Goal: Task Accomplishment & Management: Complete application form

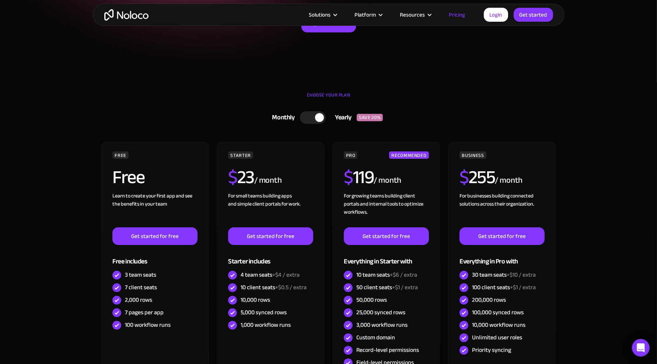
click at [307, 116] on div at bounding box center [313, 117] width 26 height 13
click at [317, 116] on div at bounding box center [316, 117] width 26 height 13
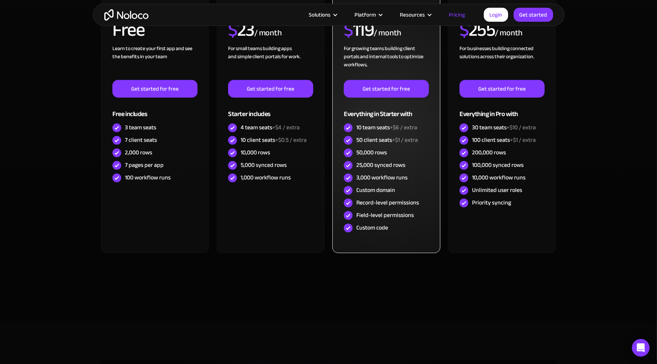
scroll to position [74, 0]
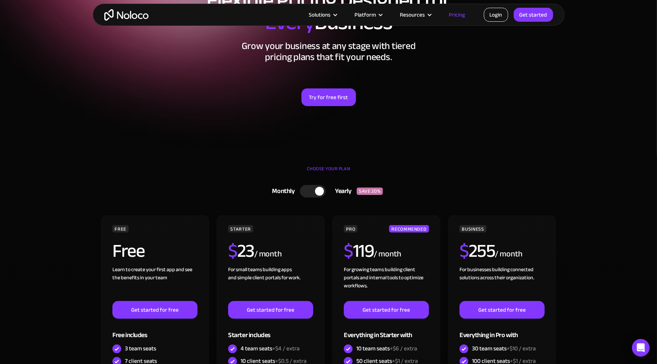
click at [493, 14] on link "Login" at bounding box center [496, 15] width 24 height 14
click at [531, 20] on link "Get started" at bounding box center [533, 15] width 39 height 14
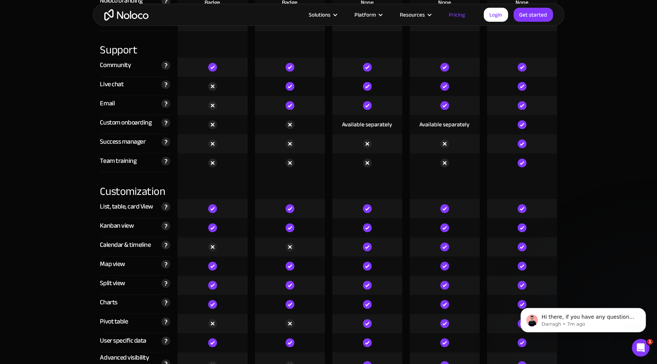
scroll to position [1917, 0]
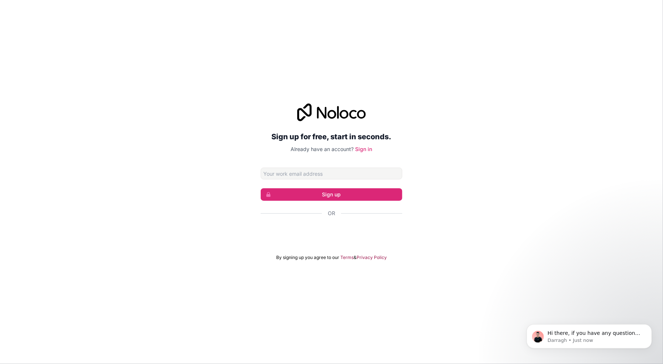
click at [333, 175] on input "Email address" at bounding box center [332, 174] width 142 height 12
type input "caytric@gmx.net"
click at [416, 165] on div "Sign up for free, start in seconds. Already have an account? Sign in caytric@gm…" at bounding box center [331, 182] width 663 height 178
click at [334, 194] on button "Sign up" at bounding box center [332, 194] width 142 height 13
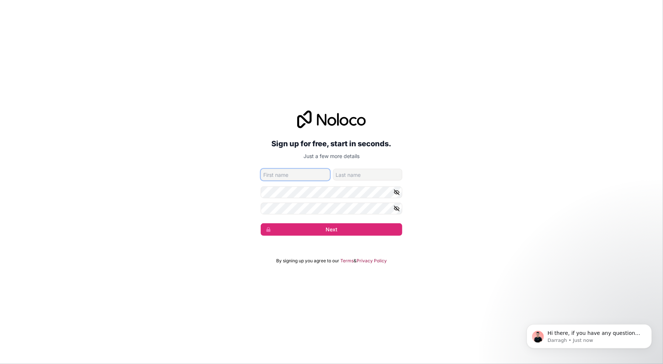
click at [298, 176] on input "given-name" at bounding box center [295, 175] width 69 height 12
type input "Micky"
type input "Maus"
click at [403, 189] on div "Sign up for free, start in seconds. Just a few more details caytric@gmx.net Mic…" at bounding box center [331, 173] width 663 height 146
click at [394, 193] on icon "button" at bounding box center [396, 192] width 7 height 7
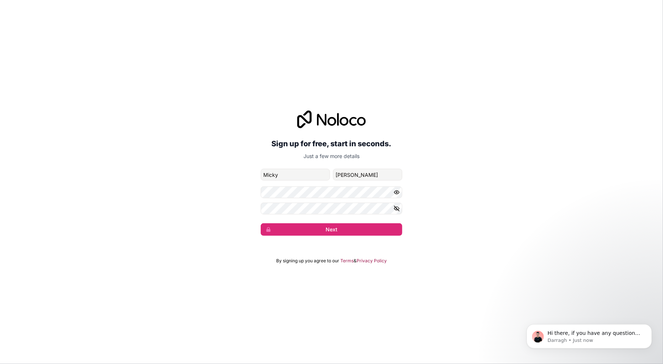
click at [398, 210] on icon "button" at bounding box center [396, 208] width 5 height 5
click at [348, 225] on button "Next" at bounding box center [332, 229] width 142 height 13
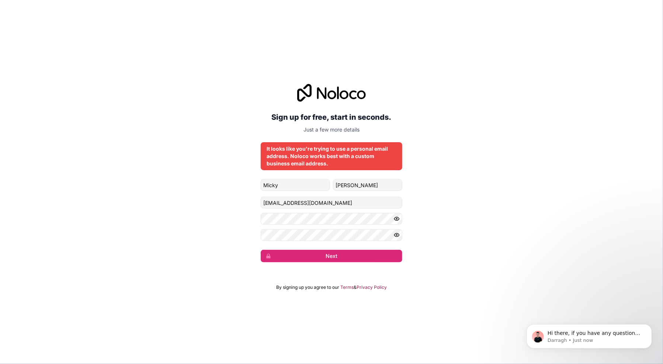
click at [329, 173] on div "Sign up for free, start in seconds. Just a few more details It looks like you'r…" at bounding box center [332, 173] width 142 height 178
drag, startPoint x: 321, startPoint y: 206, endPoint x: 223, endPoint y: 203, distance: 97.7
click at [209, 200] on div "Sign up for free, start in seconds. Just a few more details It looks like you'r…" at bounding box center [331, 173] width 663 height 199
paste input "business-test-alpha@outlook.com"
click at [460, 194] on div "Sign up for free, start in seconds. Just a few more details It looks like you'r…" at bounding box center [331, 173] width 663 height 199
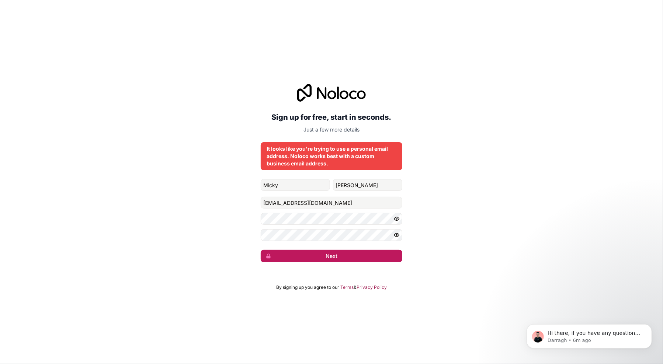
click at [332, 257] on button "Next" at bounding box center [332, 256] width 142 height 13
click at [435, 172] on div "Sign up for free, start in seconds. Just a few more details It looks like you'r…" at bounding box center [331, 173] width 663 height 199
click at [360, 163] on div "It looks like you're trying to use a personal email address. Noloco works best …" at bounding box center [332, 156] width 130 height 22
click at [453, 224] on div "Sign up for free, start in seconds. Just a few more details It looks like you'r…" at bounding box center [331, 173] width 663 height 199
click at [513, 208] on div "Sign up for free, start in seconds. Just a few more details It looks like you'r…" at bounding box center [331, 173] width 663 height 199
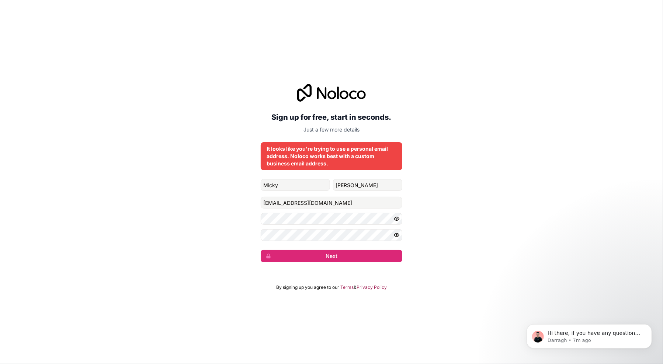
click at [471, 184] on div "Sign up for free, start in seconds. Just a few more details It looks like you'r…" at bounding box center [331, 173] width 663 height 199
drag, startPoint x: 350, startPoint y: 202, endPoint x: 176, endPoint y: 197, distance: 174.1
click at [179, 197] on div "Sign up for free, start in seconds. Just a few more details It looks like you'r…" at bounding box center [331, 173] width 663 height 199
paste input "pefar92644@gardsiir"
type input "pefar92644@gardsiir.com"
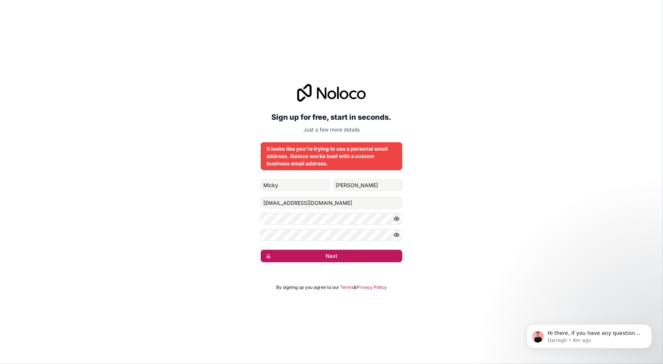
click at [344, 255] on button "Next" at bounding box center [332, 256] width 142 height 13
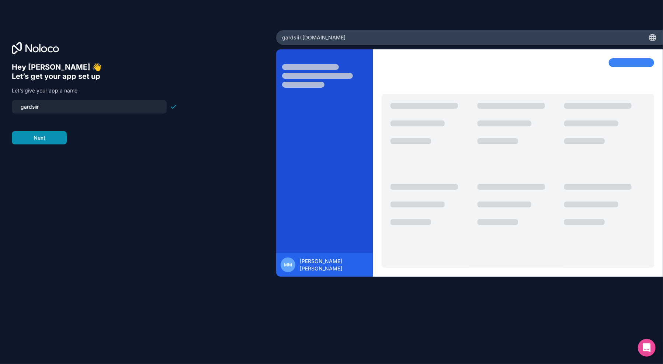
click at [42, 137] on button "Next" at bounding box center [39, 137] width 55 height 13
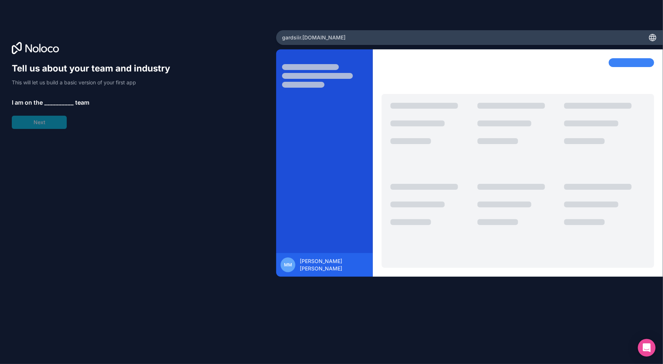
click at [56, 98] on span "__________" at bounding box center [58, 102] width 29 height 9
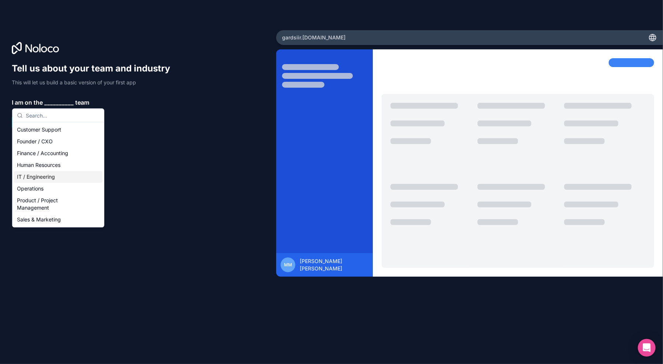
click at [52, 175] on div "IT / Engineering" at bounding box center [58, 177] width 88 height 12
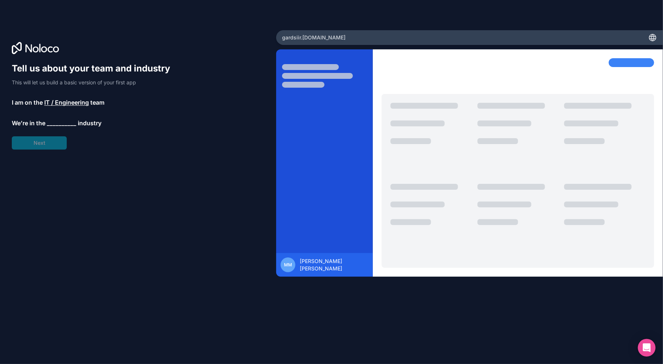
click at [62, 122] on span "__________" at bounding box center [61, 123] width 29 height 9
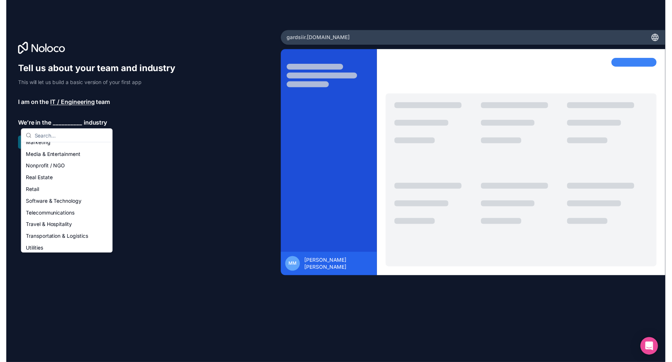
scroll to position [147, 0]
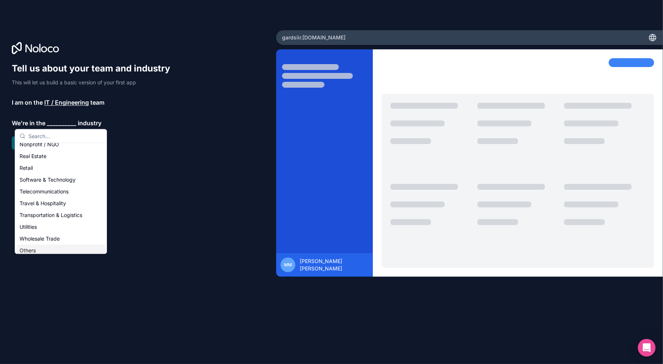
click at [35, 251] on div "Others" at bounding box center [61, 251] width 88 height 12
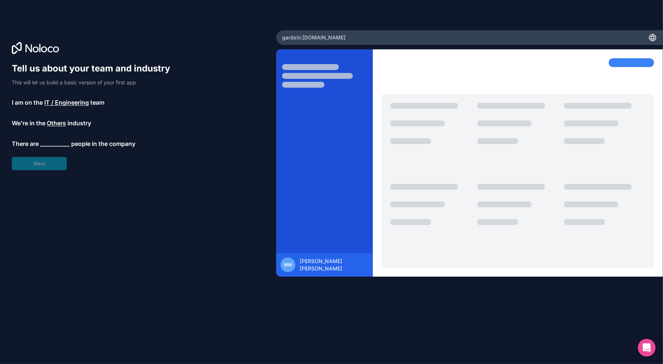
click at [58, 145] on span "__________" at bounding box center [54, 143] width 29 height 9
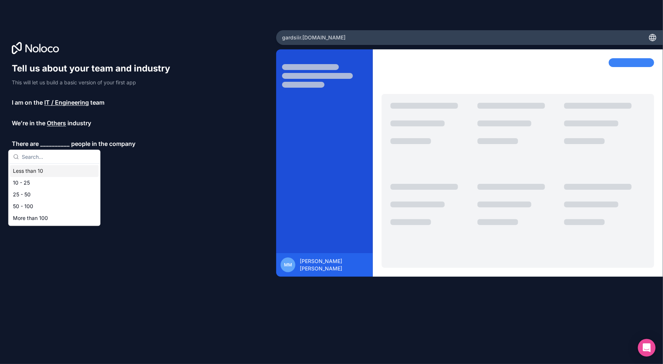
click at [37, 169] on div "Less than 10" at bounding box center [54, 171] width 88 height 12
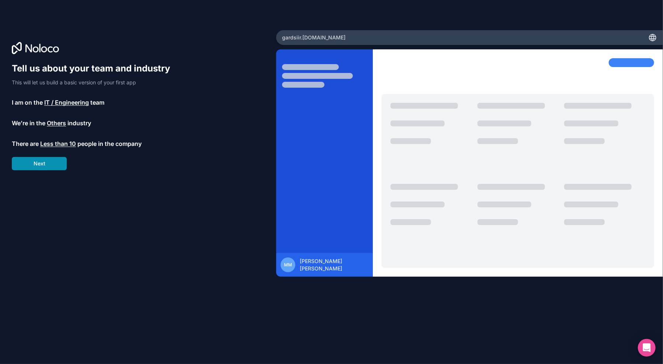
click at [41, 163] on button "Next" at bounding box center [39, 163] width 55 height 13
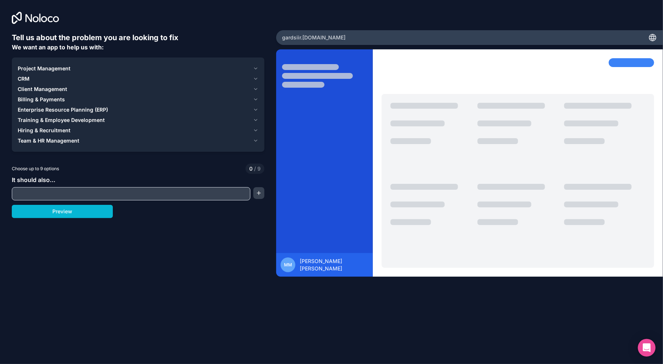
click at [66, 66] on span "Project Management" at bounding box center [44, 68] width 53 height 7
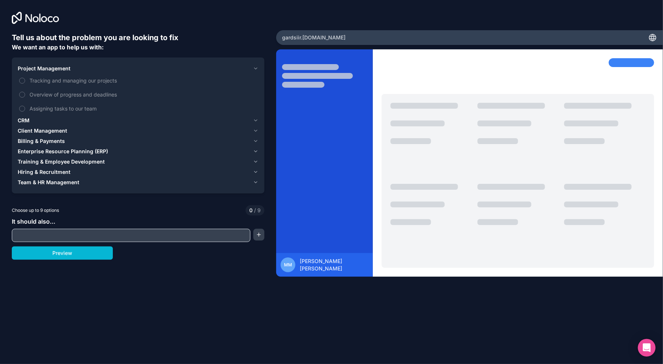
click at [46, 141] on span "Billing & Payments" at bounding box center [41, 141] width 47 height 7
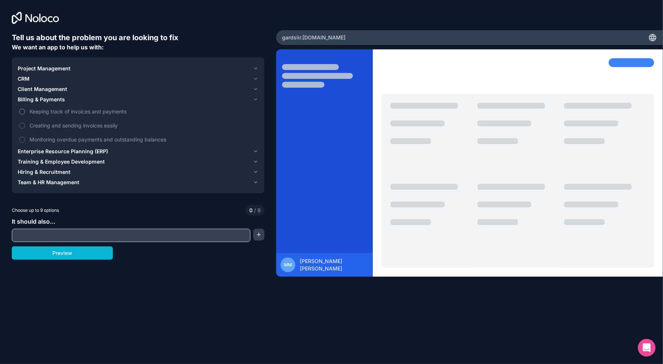
click at [34, 111] on span "Keeping track of invoices and payments" at bounding box center [142, 112] width 227 height 8
click at [25, 111] on button "Keeping track of invoices and payments" at bounding box center [22, 112] width 6 height 6
click at [112, 236] on input "text" at bounding box center [131, 235] width 235 height 10
click at [149, 264] on div "Tell us about the problem you are looking to fix We want an app to help us with…" at bounding box center [138, 161] width 253 height 259
click at [89, 261] on div "Tell us about the problem you are looking to fix We want an app to help us with…" at bounding box center [138, 161] width 253 height 259
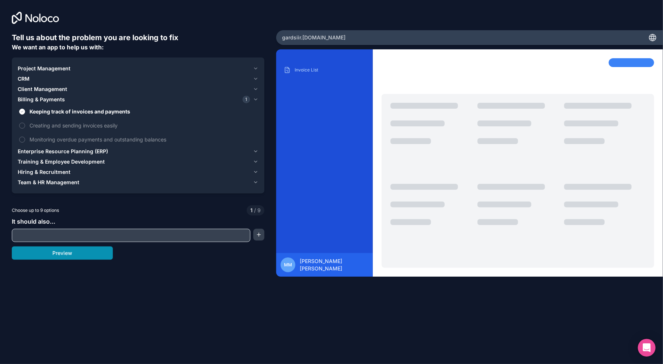
click at [82, 254] on button "Preview" at bounding box center [62, 253] width 101 height 13
click at [58, 164] on span "Training & Employee Development" at bounding box center [61, 161] width 87 height 7
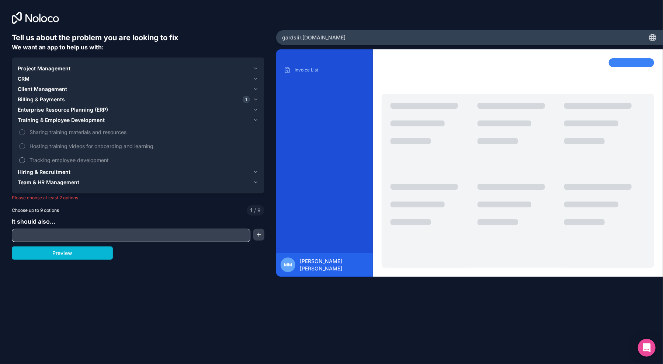
click at [44, 154] on label "Tracking employee development" at bounding box center [138, 160] width 241 height 14
click at [25, 157] on button "Tracking employee development" at bounding box center [22, 160] width 6 height 6
click at [78, 251] on button "Preview" at bounding box center [62, 253] width 101 height 13
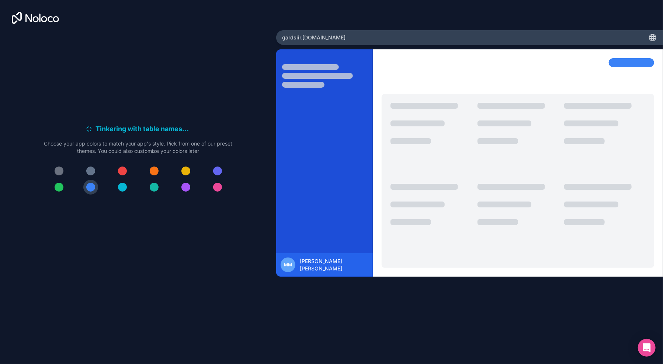
click at [124, 170] on div at bounding box center [122, 171] width 9 height 9
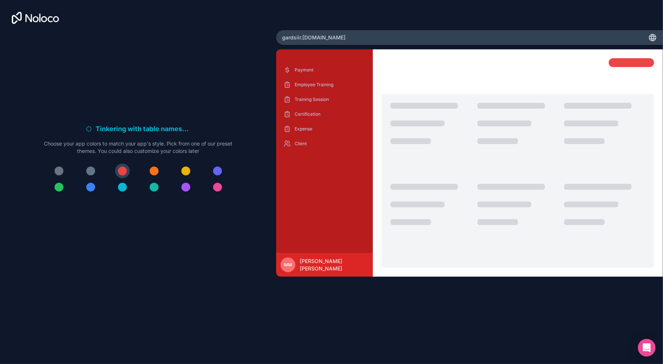
click at [119, 190] on div at bounding box center [122, 187] width 9 height 9
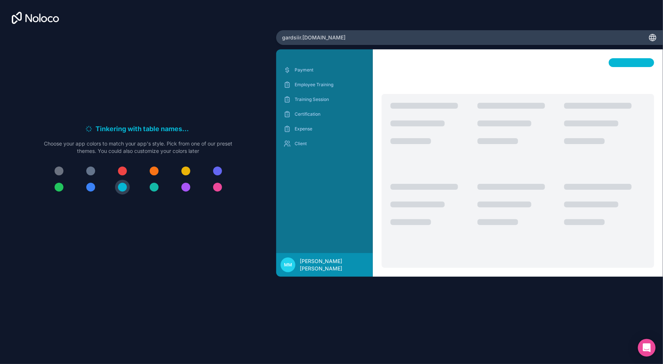
click at [88, 189] on div at bounding box center [90, 187] width 9 height 9
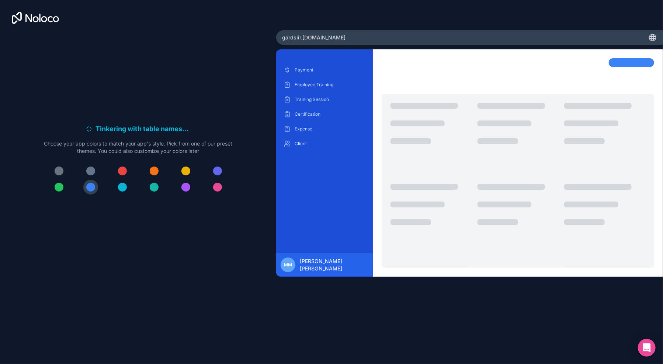
click at [151, 191] on button at bounding box center [154, 187] width 15 height 15
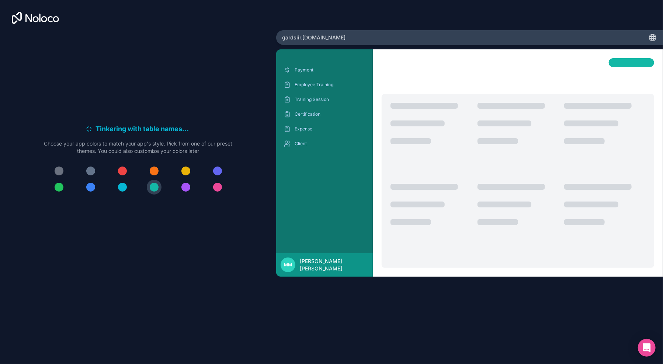
click at [94, 170] on div at bounding box center [90, 171] width 9 height 9
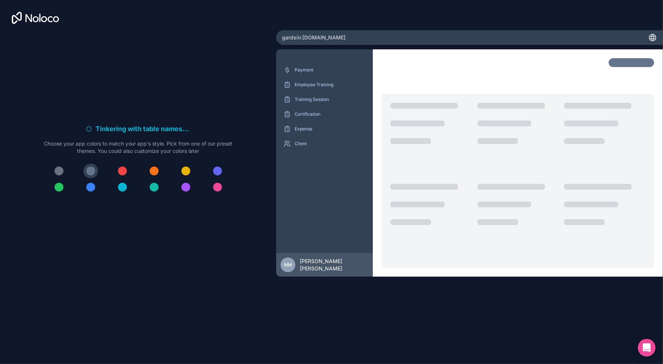
click at [64, 169] on button at bounding box center [59, 171] width 15 height 15
click at [257, 192] on div "Generating sample data . . . Meanwhile, let's personalize it! Choose your app c…" at bounding box center [138, 161] width 253 height 259
click at [193, 233] on div "Customizing views . . . Meanwhile, let's personalize it! Choose your app colors…" at bounding box center [138, 161] width 253 height 259
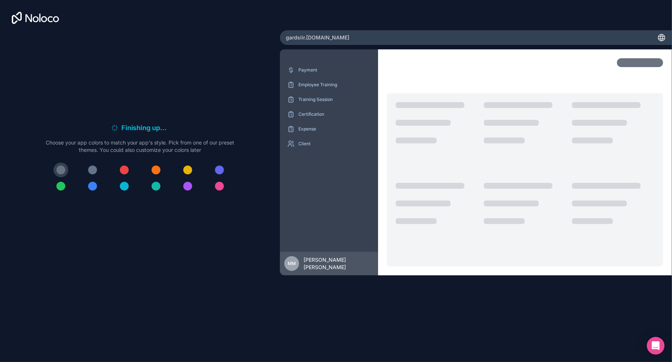
click at [237, 110] on div "Finishing up . . . Meanwhile, let's personalize it! Choose your app colors to m…" at bounding box center [140, 160] width 256 height 257
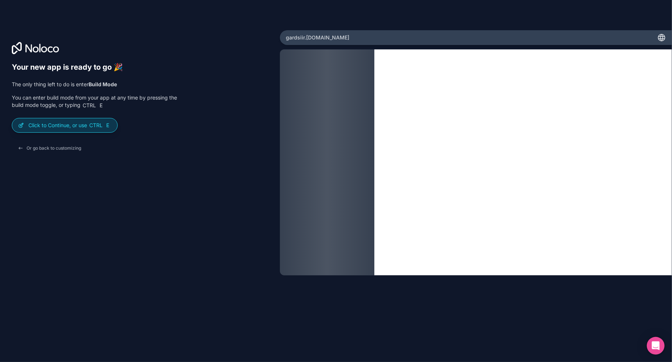
click at [77, 126] on p "Click to Continue, or use Ctrl E" at bounding box center [69, 125] width 83 height 7
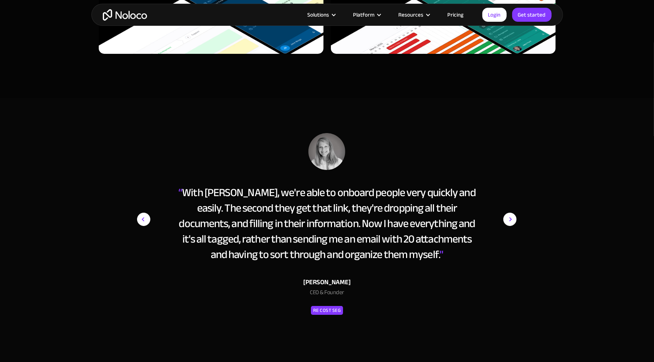
scroll to position [0, 5316]
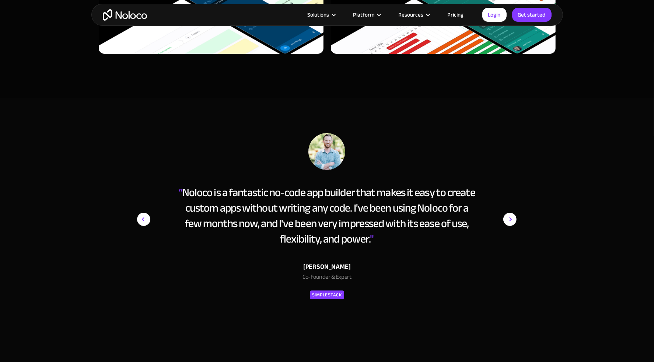
click at [550, 152] on div "“ With [PERSON_NAME], we're able to onboard people very quickly and easily. The…" at bounding box center [327, 232] width 464 height 198
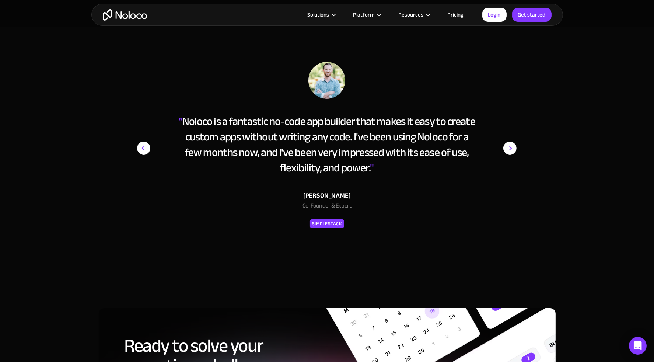
scroll to position [3383, 0]
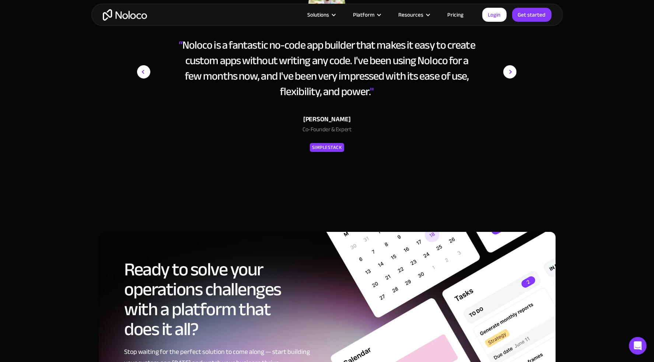
click at [512, 70] on img "next slide" at bounding box center [510, 72] width 13 height 173
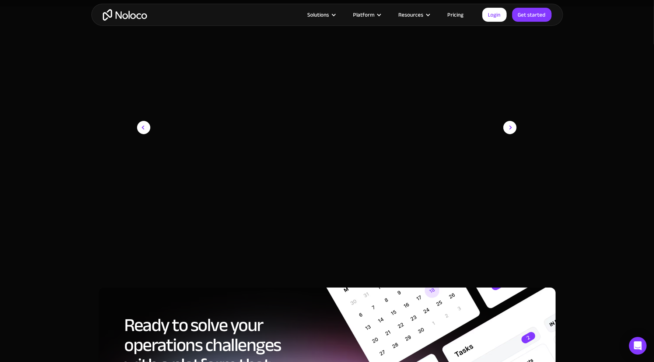
scroll to position [3309, 0]
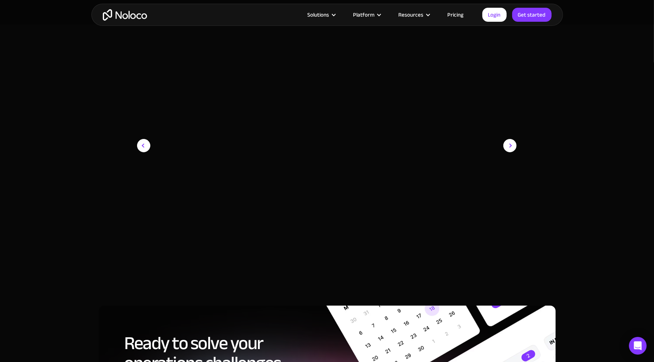
click at [510, 143] on img "next slide" at bounding box center [510, 145] width 13 height 173
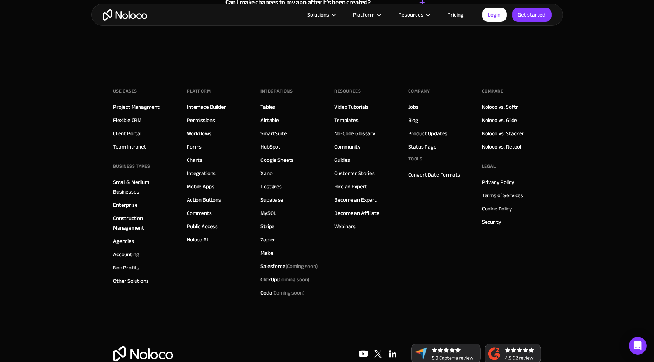
scroll to position [4198, 0]
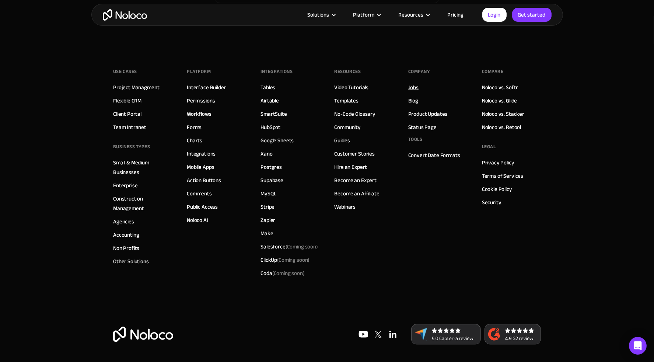
click at [413, 84] on link "Jobs" at bounding box center [413, 88] width 10 height 10
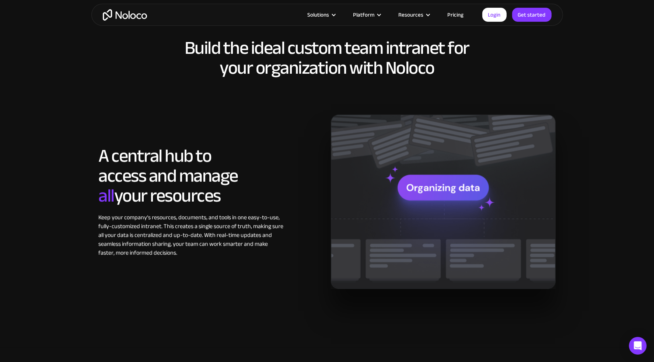
scroll to position [590, 0]
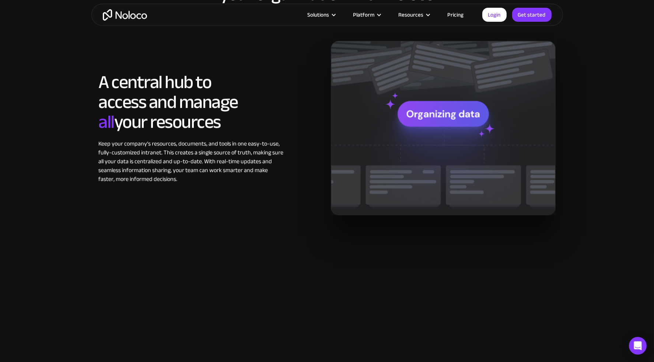
click at [453, 111] on img at bounding box center [443, 128] width 225 height 174
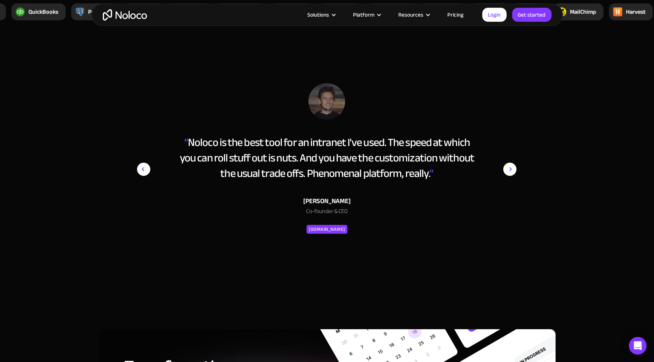
scroll to position [2654, 0]
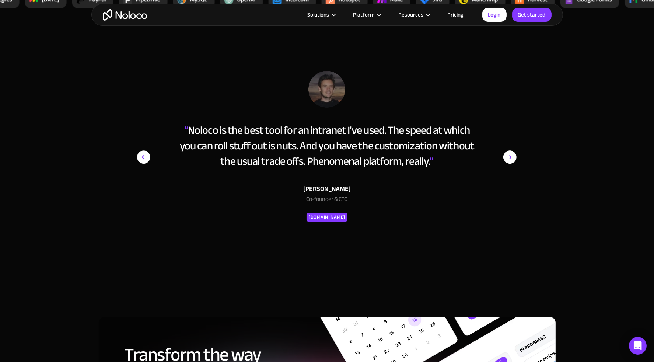
click at [512, 154] on img "next slide" at bounding box center [510, 157] width 13 height 173
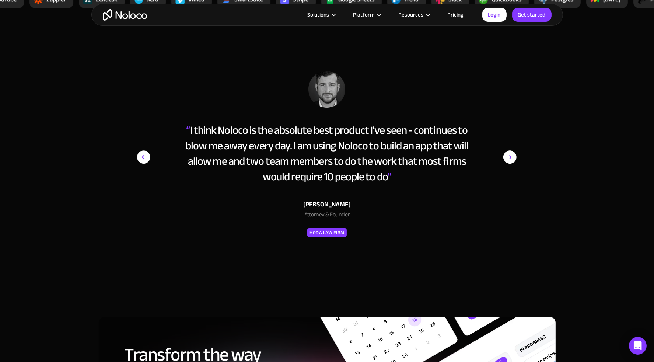
click at [512, 154] on img "next slide" at bounding box center [510, 157] width 13 height 173
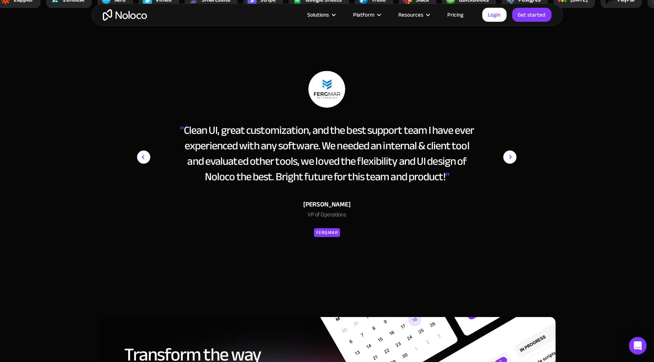
click at [512, 154] on img "next slide" at bounding box center [510, 157] width 13 height 173
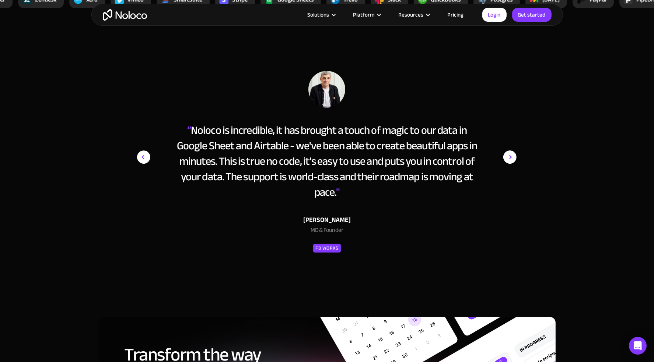
click at [512, 154] on img "next slide" at bounding box center [510, 157] width 13 height 173
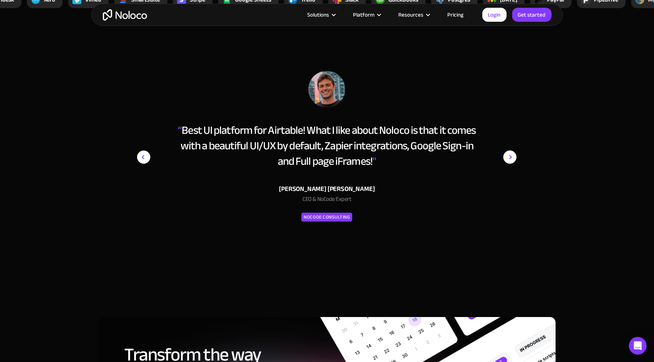
click at [512, 154] on img "next slide" at bounding box center [510, 157] width 13 height 173
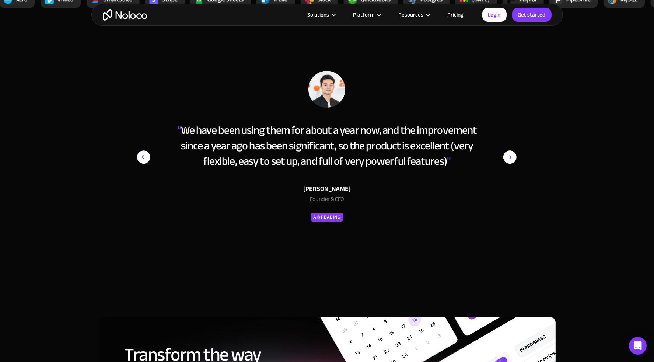
click at [512, 154] on img "next slide" at bounding box center [510, 157] width 13 height 173
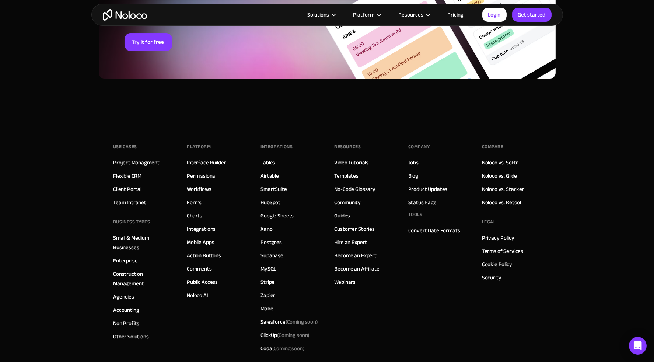
scroll to position [3097, 0]
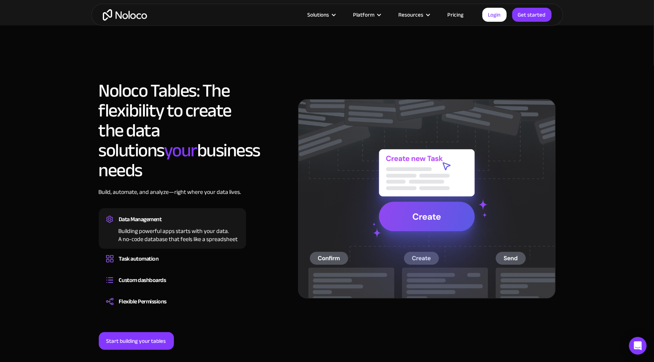
scroll to position [516, 0]
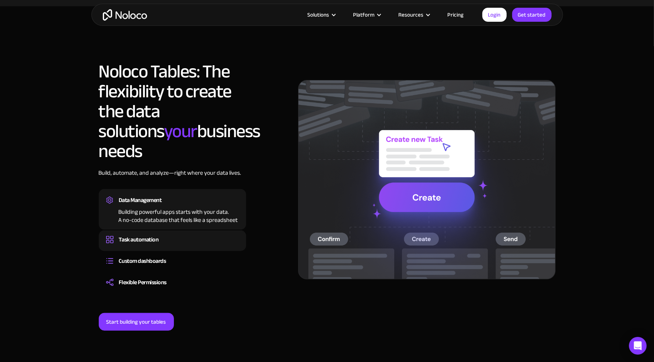
click at [166, 234] on div "Task automation" at bounding box center [172, 239] width 133 height 11
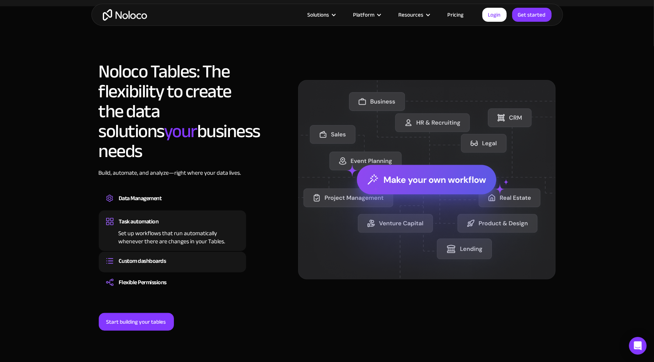
click at [167, 255] on div "Custom dashboards" at bounding box center [172, 260] width 133 height 11
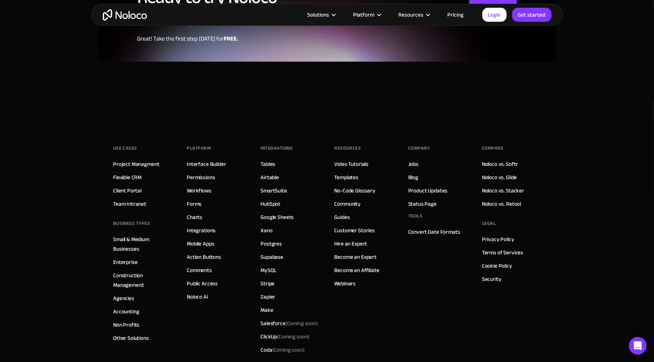
scroll to position [1991, 0]
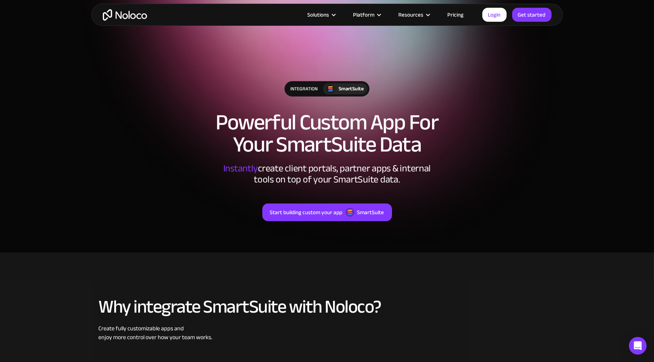
scroll to position [74, 0]
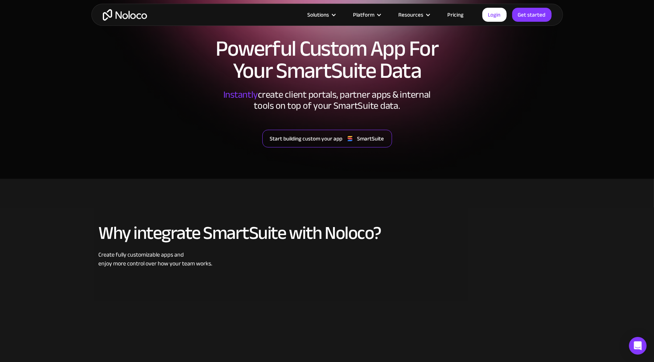
click at [370, 136] on div "SmartSuite" at bounding box center [371, 139] width 27 height 10
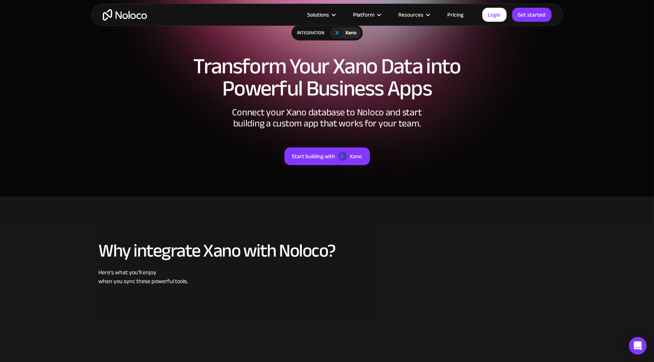
scroll to position [147, 0]
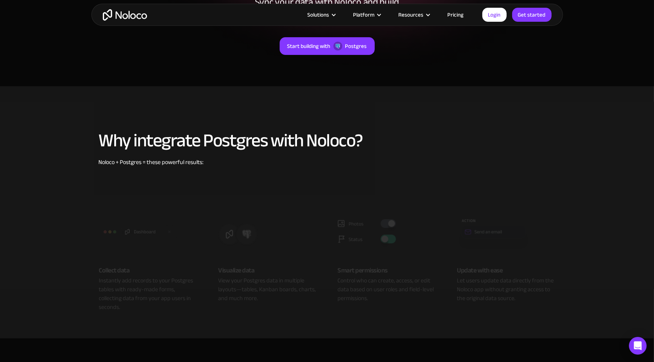
scroll to position [221, 0]
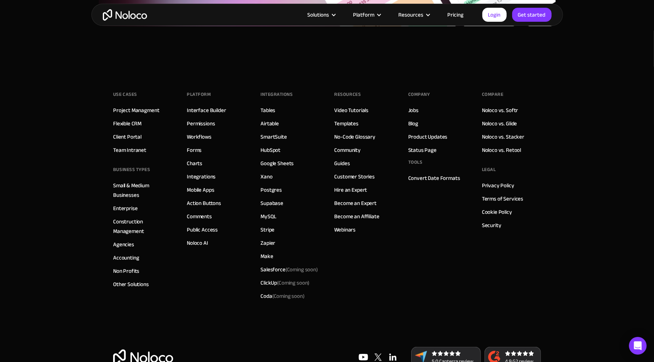
scroll to position [743, 0]
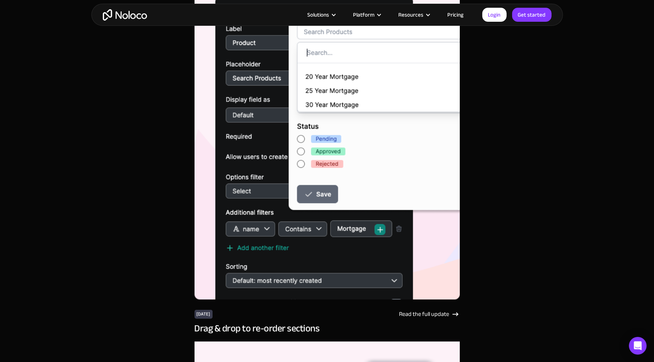
scroll to position [18310, 0]
